Goal: Task Accomplishment & Management: Manage account settings

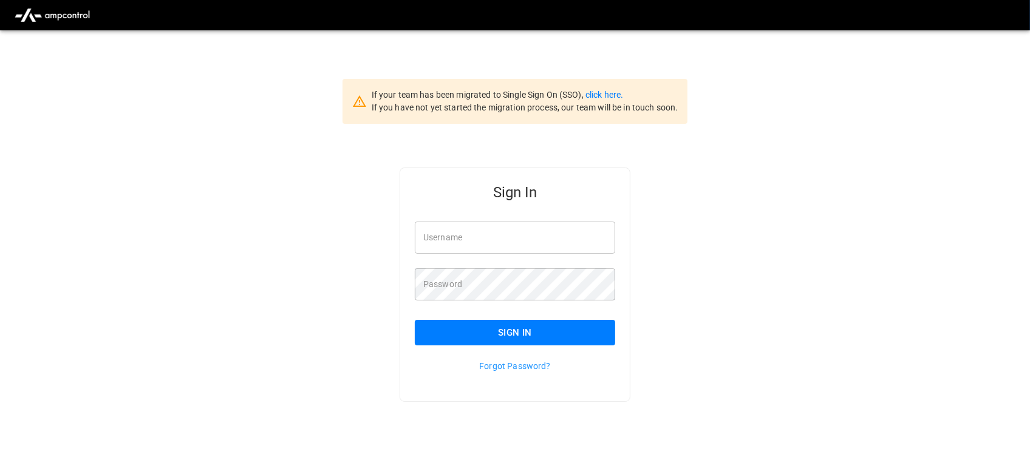
type input "**********"
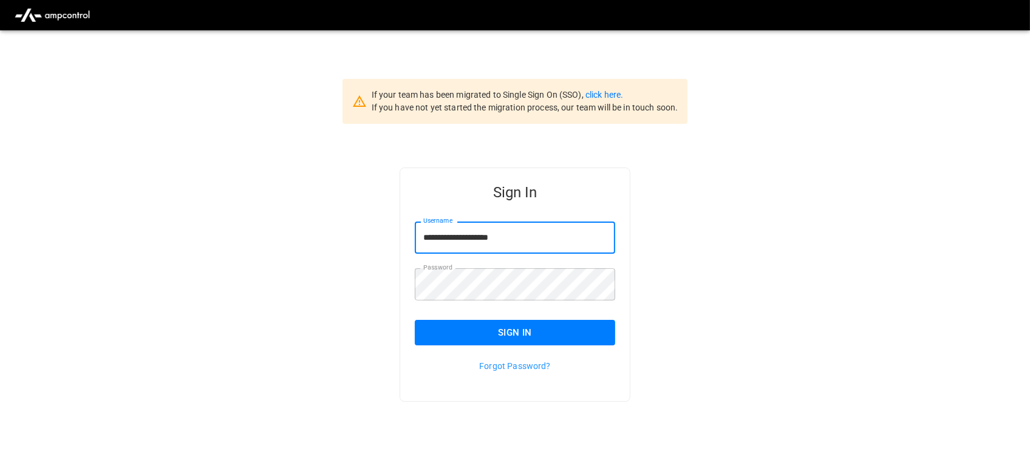
click at [539, 241] on input "**********" at bounding box center [515, 238] width 200 height 32
click at [518, 336] on button "Sign In" at bounding box center [515, 333] width 200 height 26
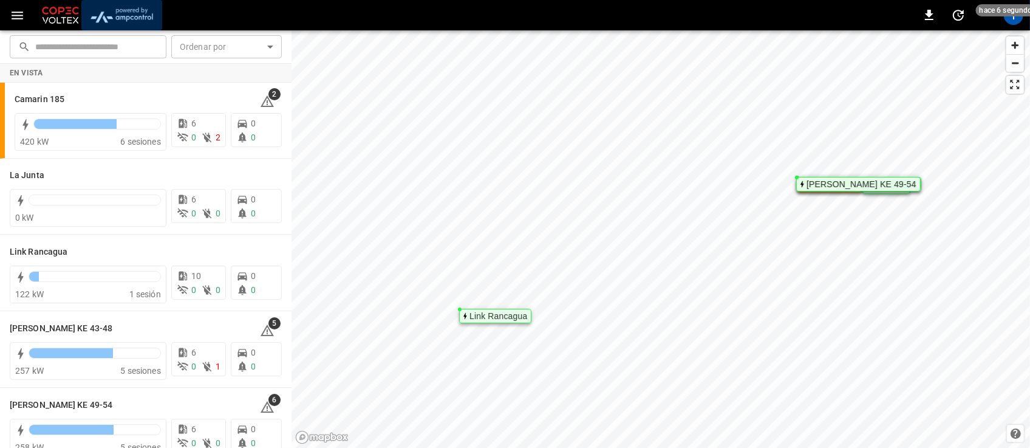
click at [139, 13] on img "menu" at bounding box center [121, 15] width 71 height 23
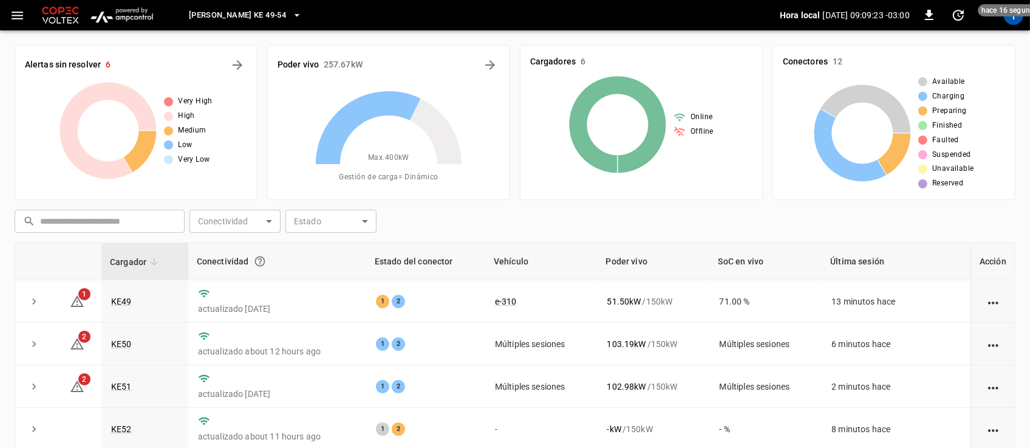
click at [268, 12] on span "[PERSON_NAME] KE 49-54" at bounding box center [237, 16] width 97 height 14
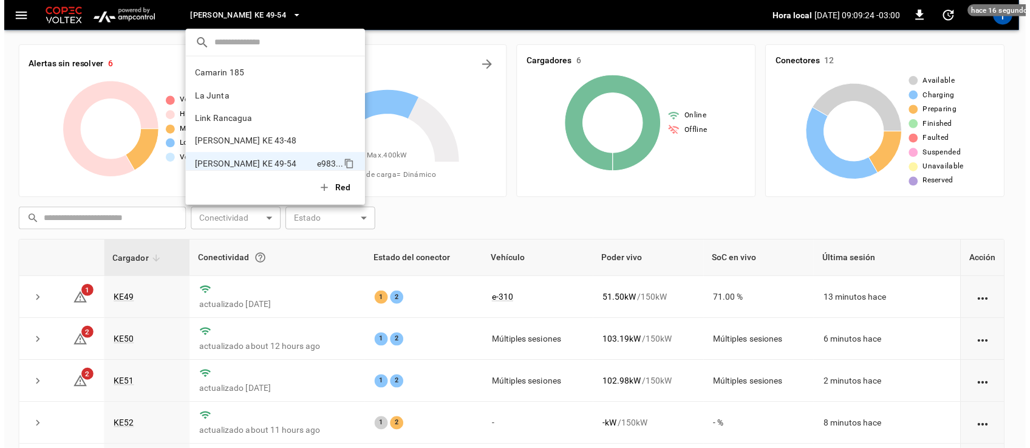
scroll to position [10, 0]
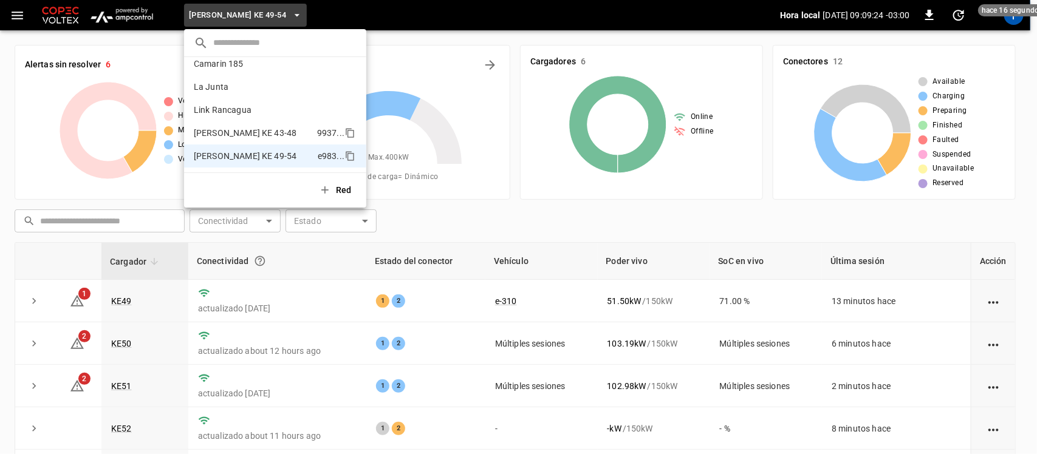
click at [245, 127] on p "[PERSON_NAME] KE 43-48" at bounding box center [253, 133] width 118 height 12
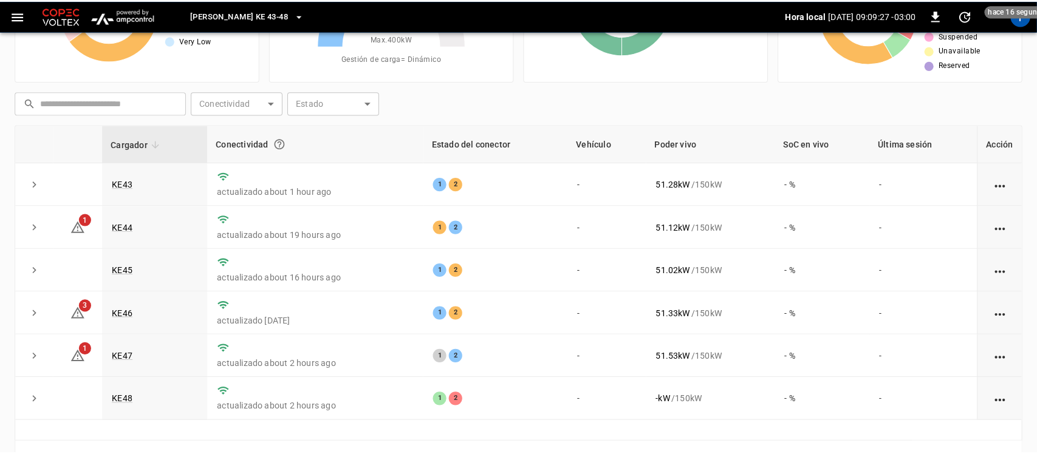
scroll to position [148, 0]
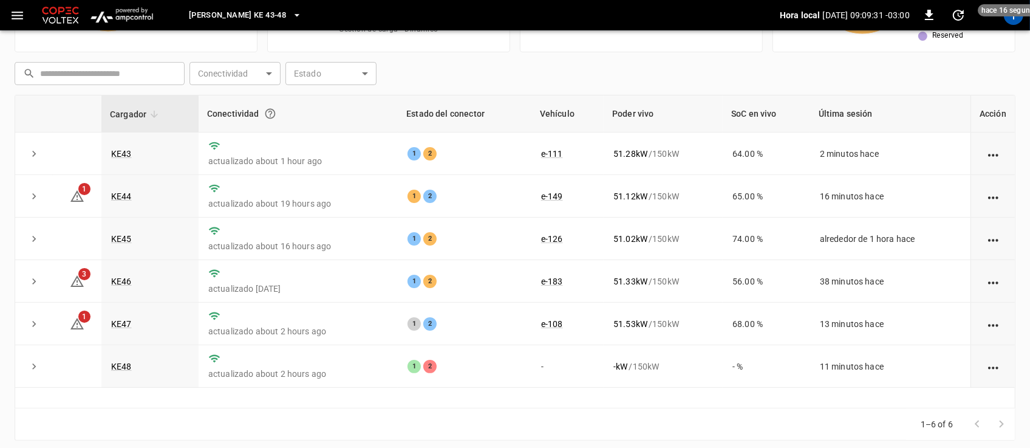
click at [276, 15] on button "[PERSON_NAME] KE 43-48" at bounding box center [245, 16] width 123 height 24
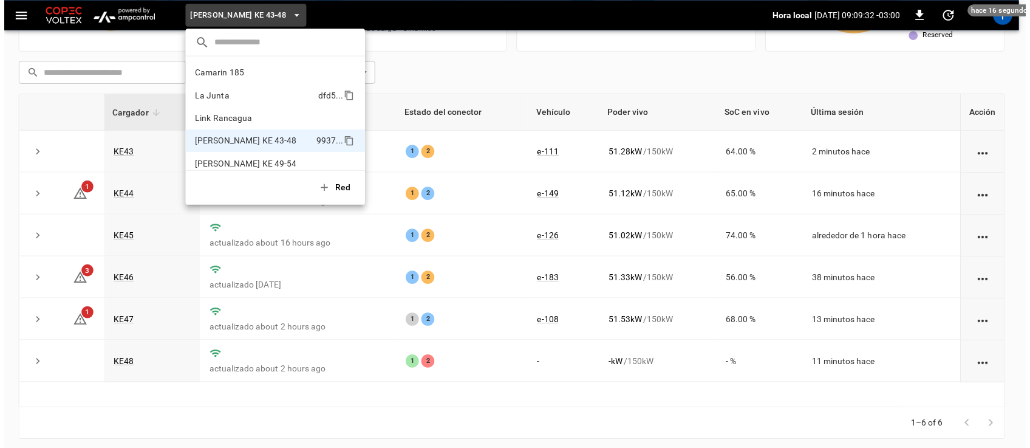
scroll to position [10, 0]
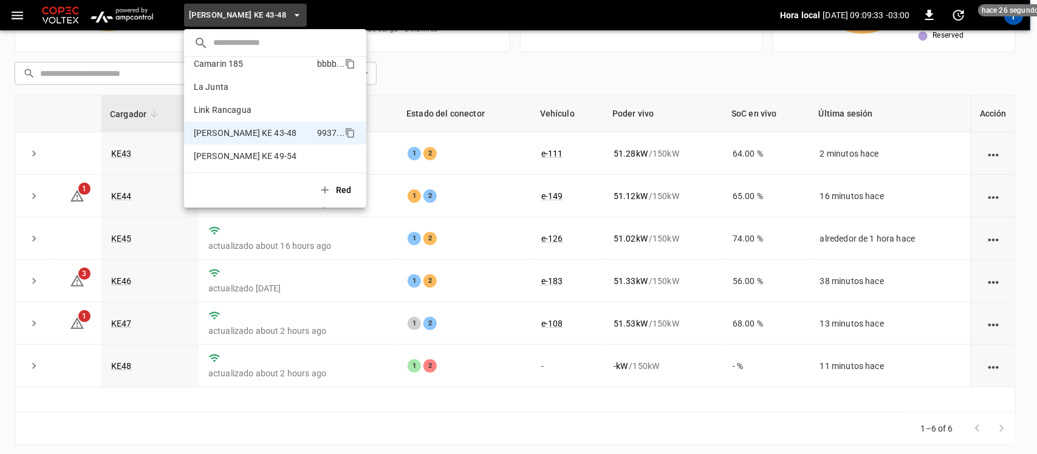
click at [242, 65] on p "Camarin 185" at bounding box center [253, 64] width 118 height 12
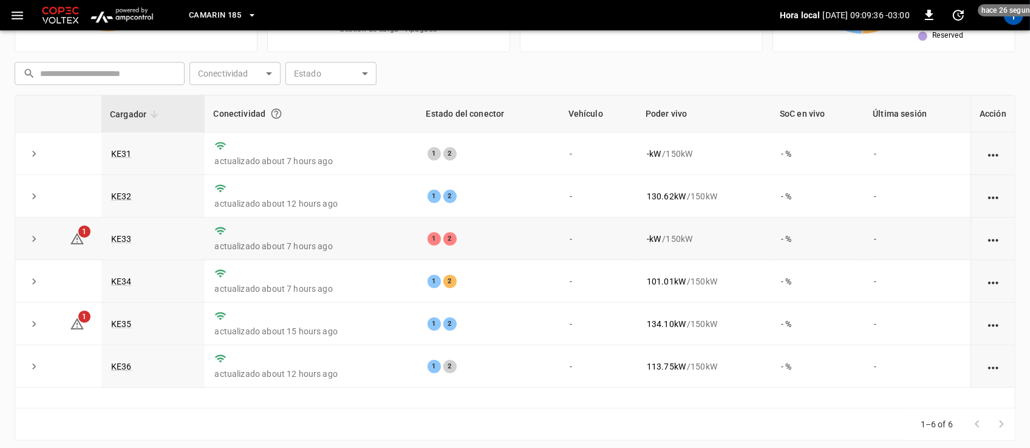
scroll to position [148, 16]
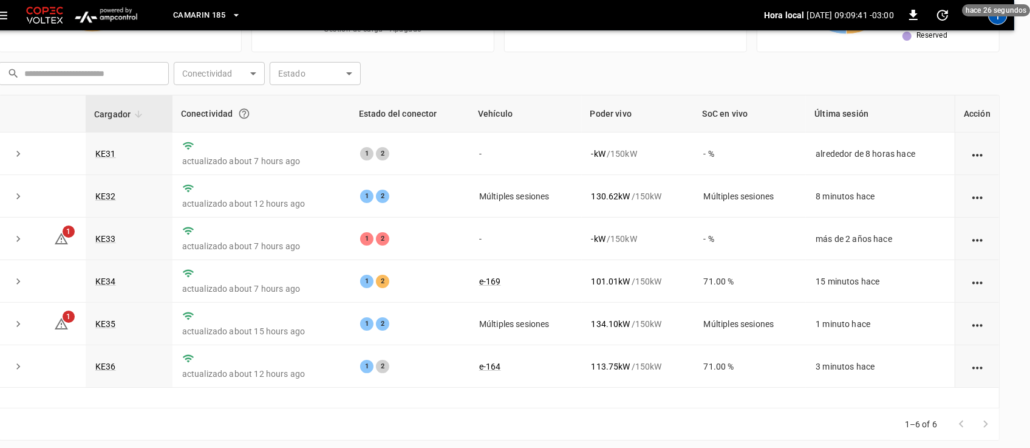
click at [1002, 22] on div "T" at bounding box center [997, 14] width 19 height 19
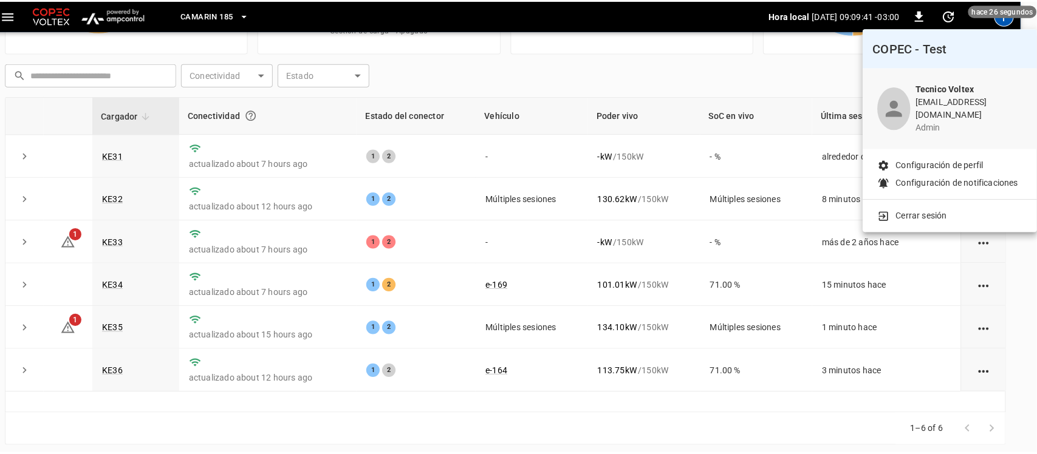
scroll to position [148, 10]
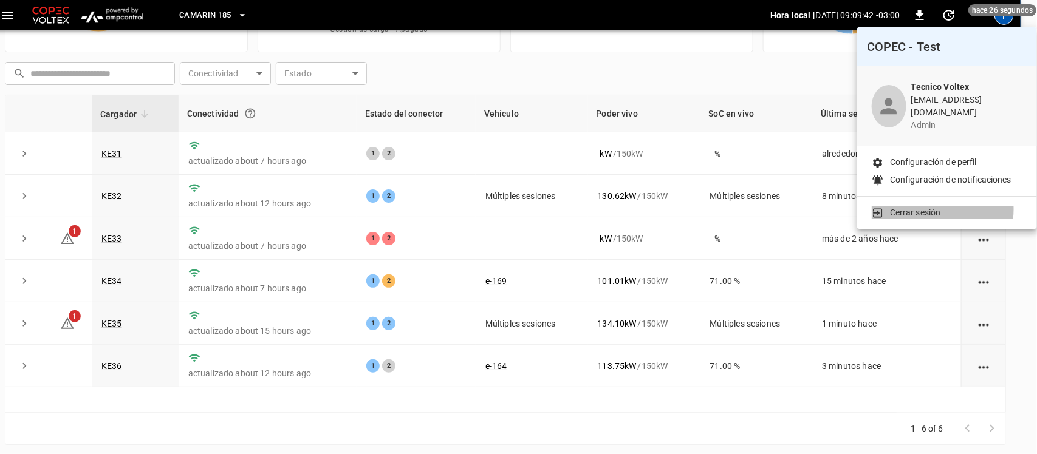
click at [934, 207] on p "Cerrar sesión" at bounding box center [915, 213] width 51 height 13
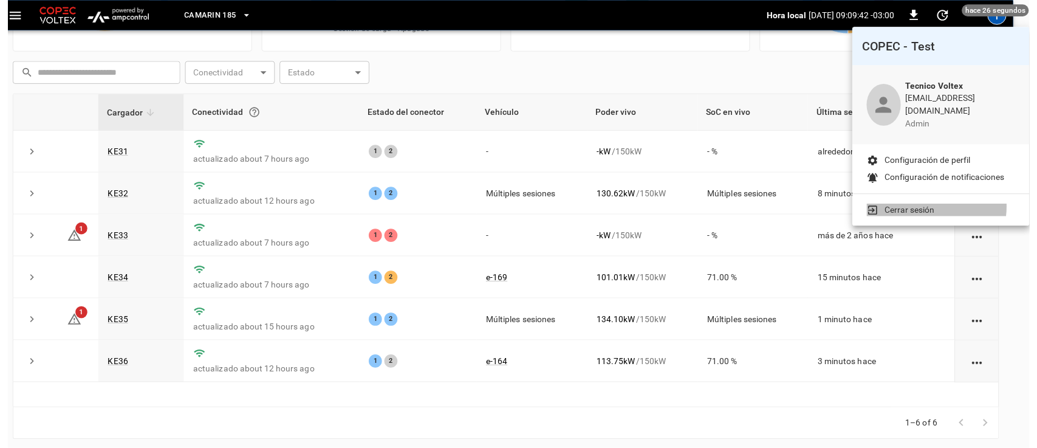
scroll to position [0, 10]
